Goal: Information Seeking & Learning: Learn about a topic

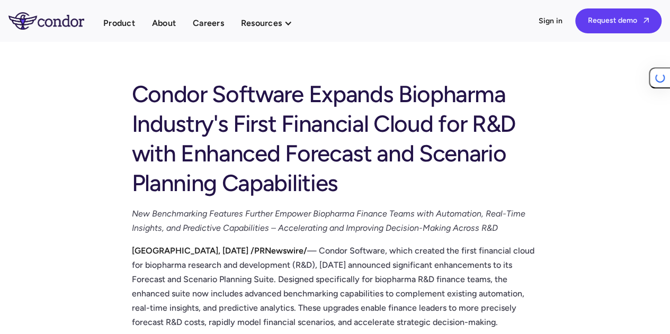
click at [47, 24] on img "home" at bounding box center [46, 20] width 76 height 17
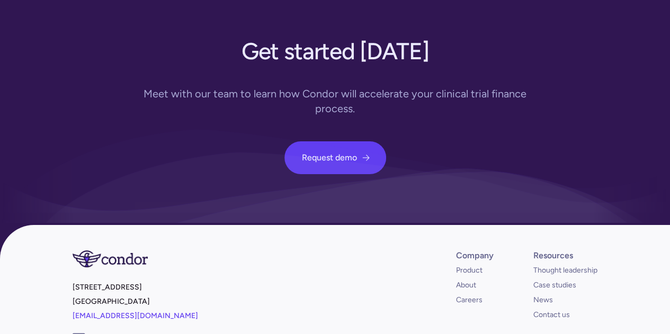
scroll to position [3816, 0]
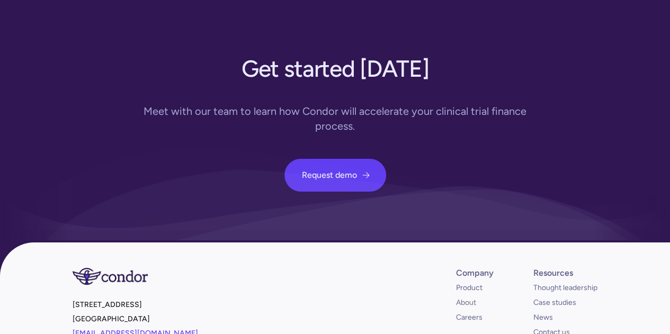
click at [465, 298] on link "About" at bounding box center [466, 303] width 20 height 11
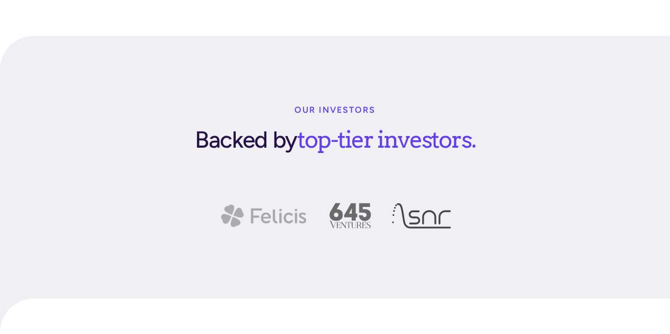
scroll to position [1218, 0]
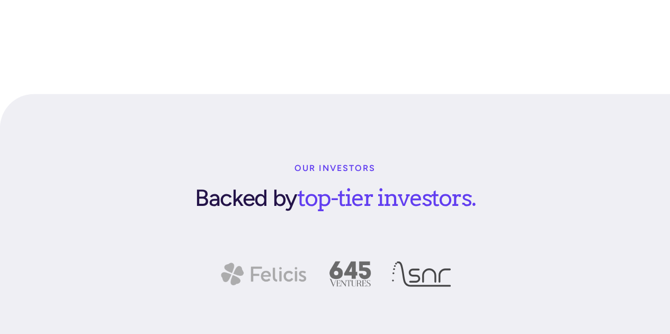
drag, startPoint x: 342, startPoint y: 212, endPoint x: 291, endPoint y: 257, distance: 67.5
click at [291, 257] on div "Our investors Backed by top-tier investors." at bounding box center [335, 246] width 670 height 305
